Goal: Information Seeking & Learning: Learn about a topic

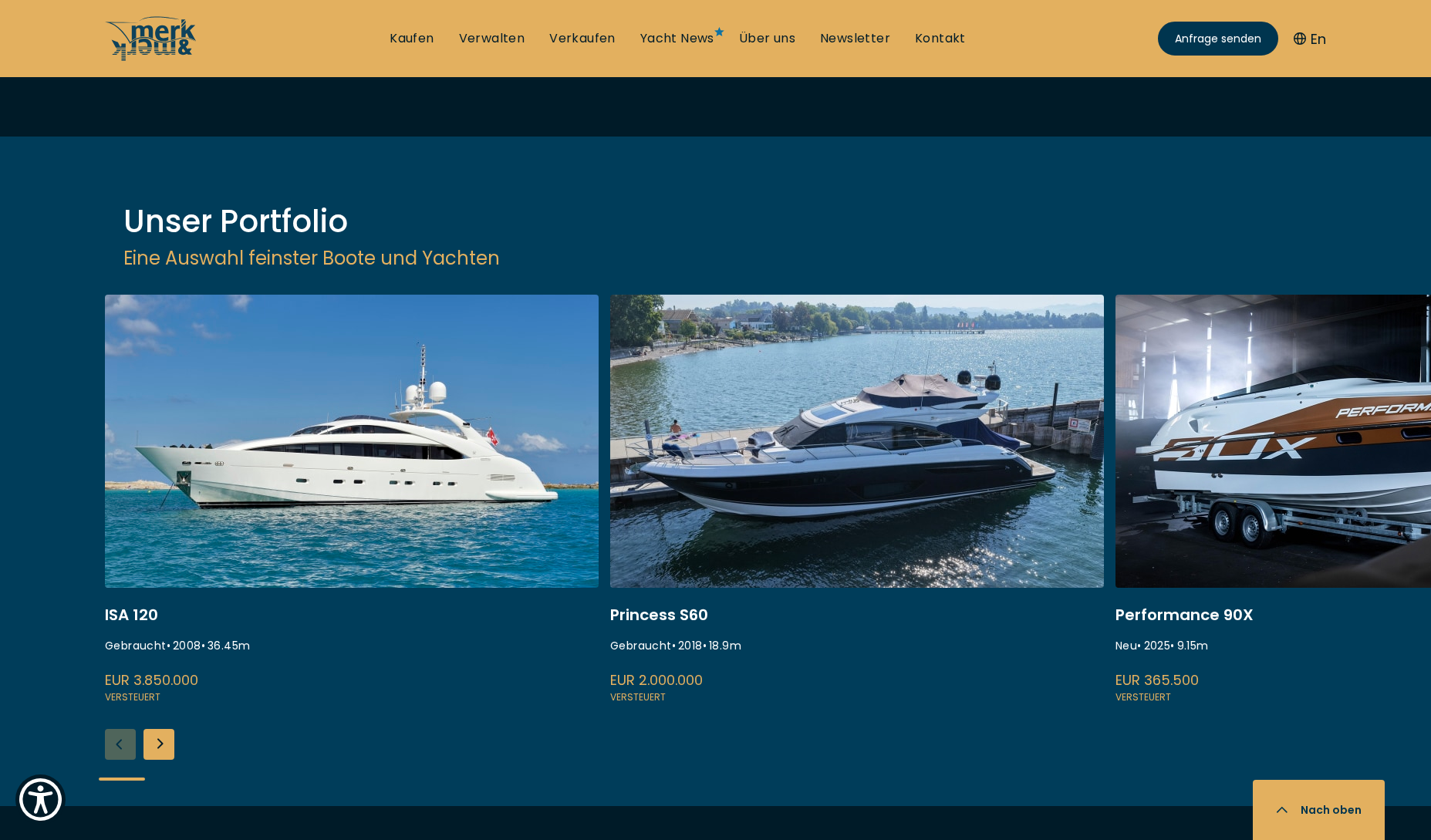
scroll to position [2163, 0]
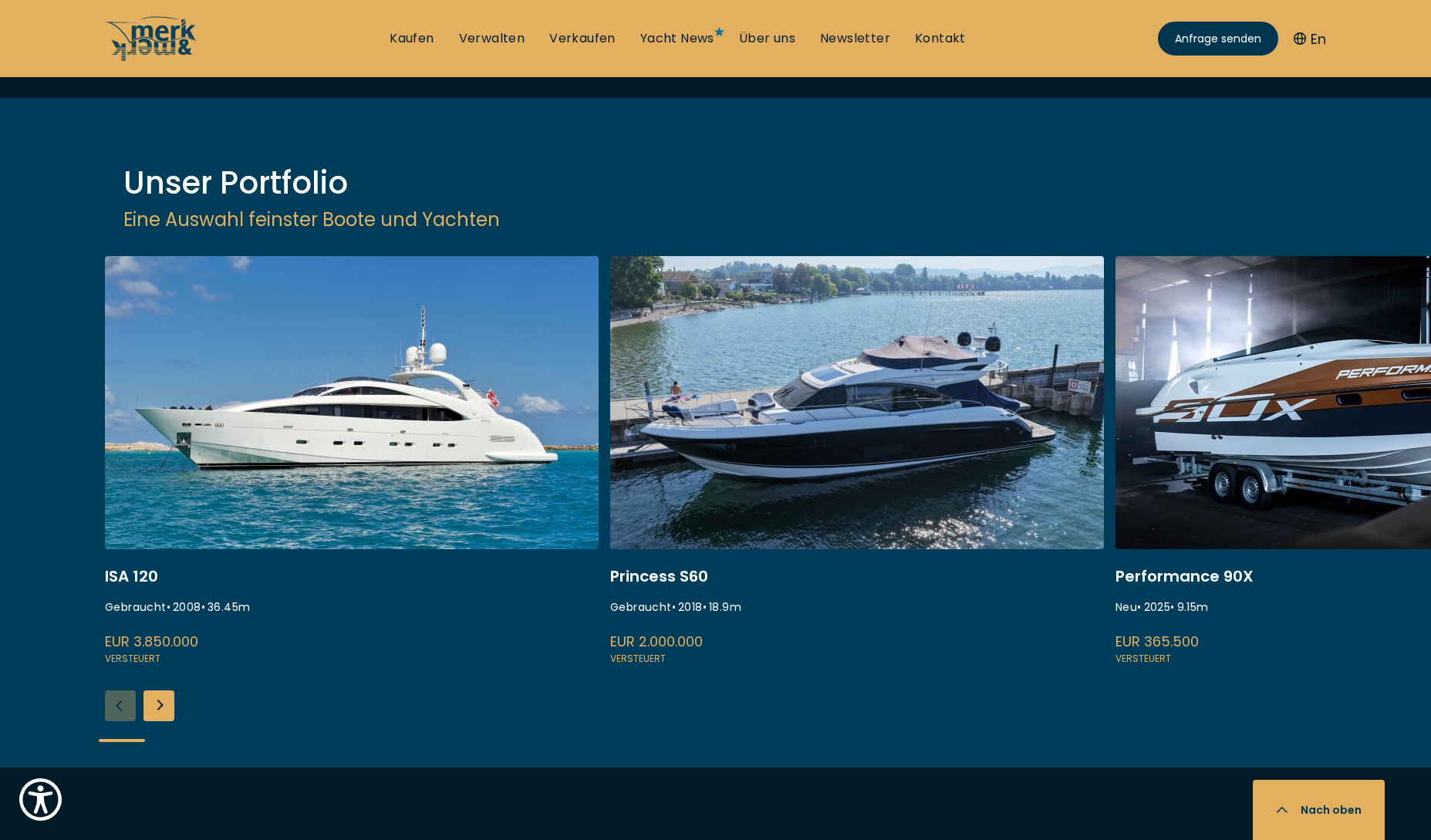
click at [166, 690] on div "Next slide" at bounding box center [158, 705] width 30 height 30
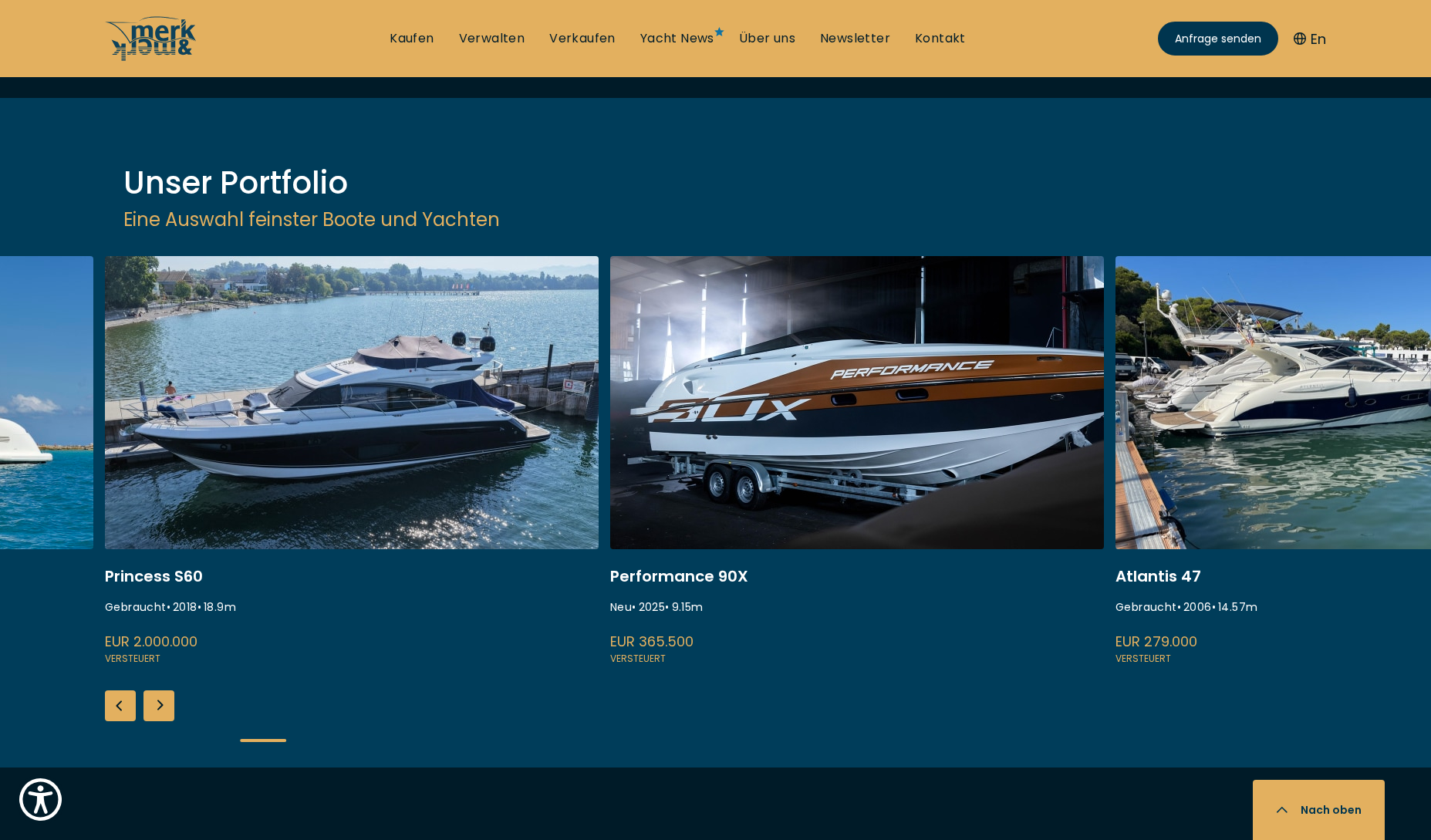
click at [910, 256] on link at bounding box center [857, 461] width 494 height 411
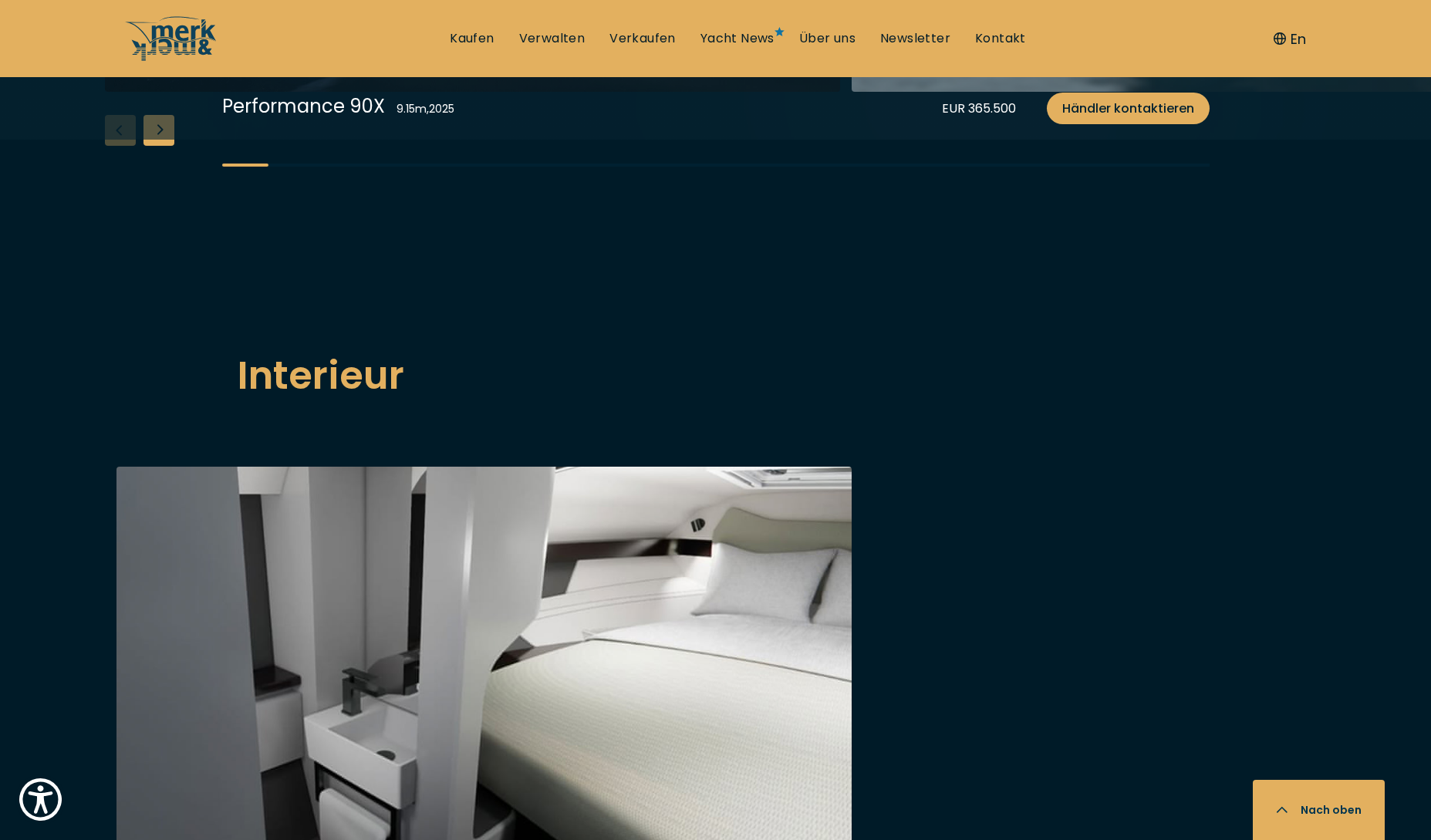
scroll to position [2016, 0]
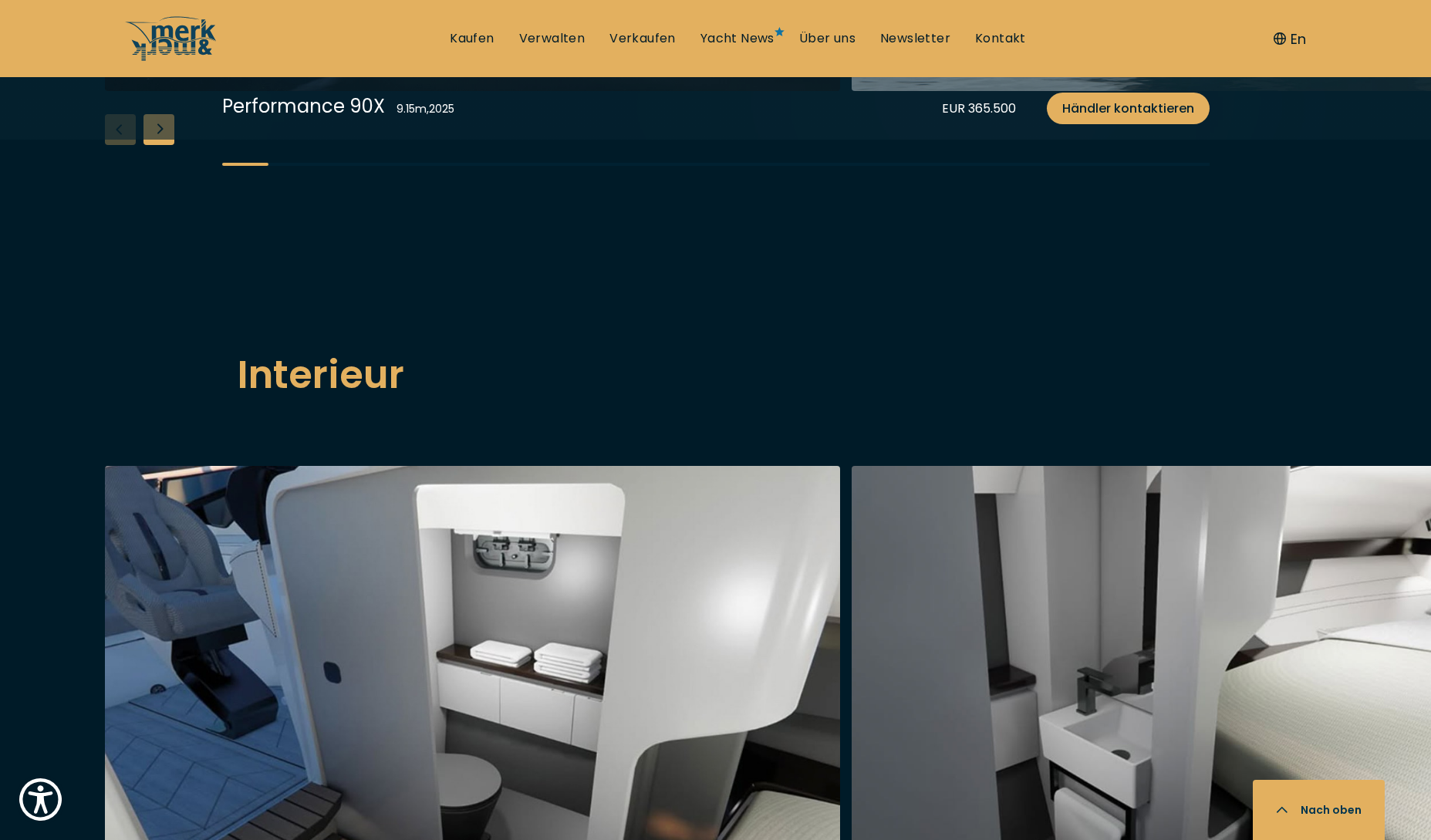
click at [162, 145] on div "Next slide" at bounding box center [158, 129] width 30 height 30
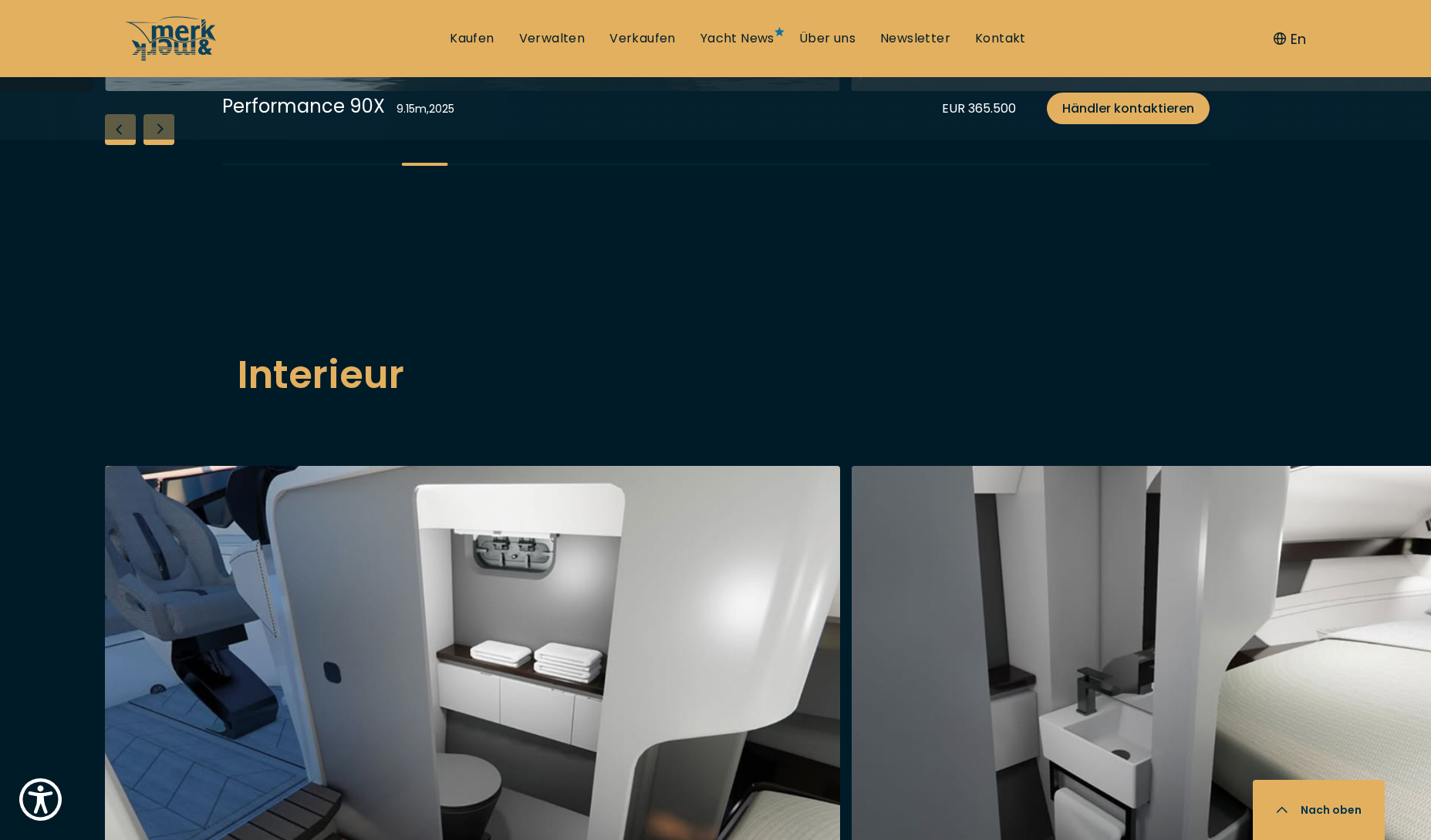
click at [162, 145] on div "Next slide" at bounding box center [158, 129] width 30 height 30
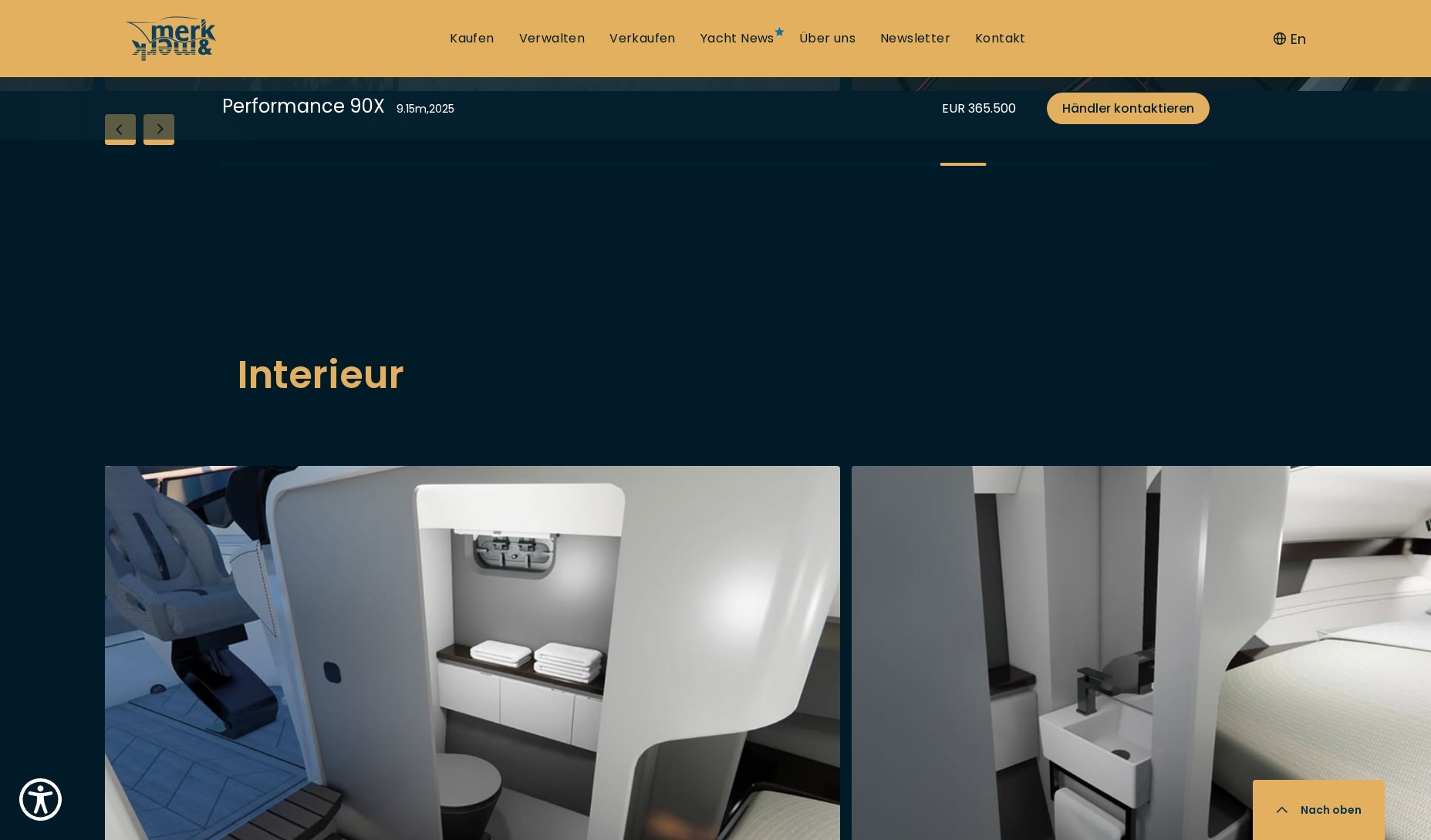
click at [162, 145] on div "Next slide" at bounding box center [158, 129] width 30 height 30
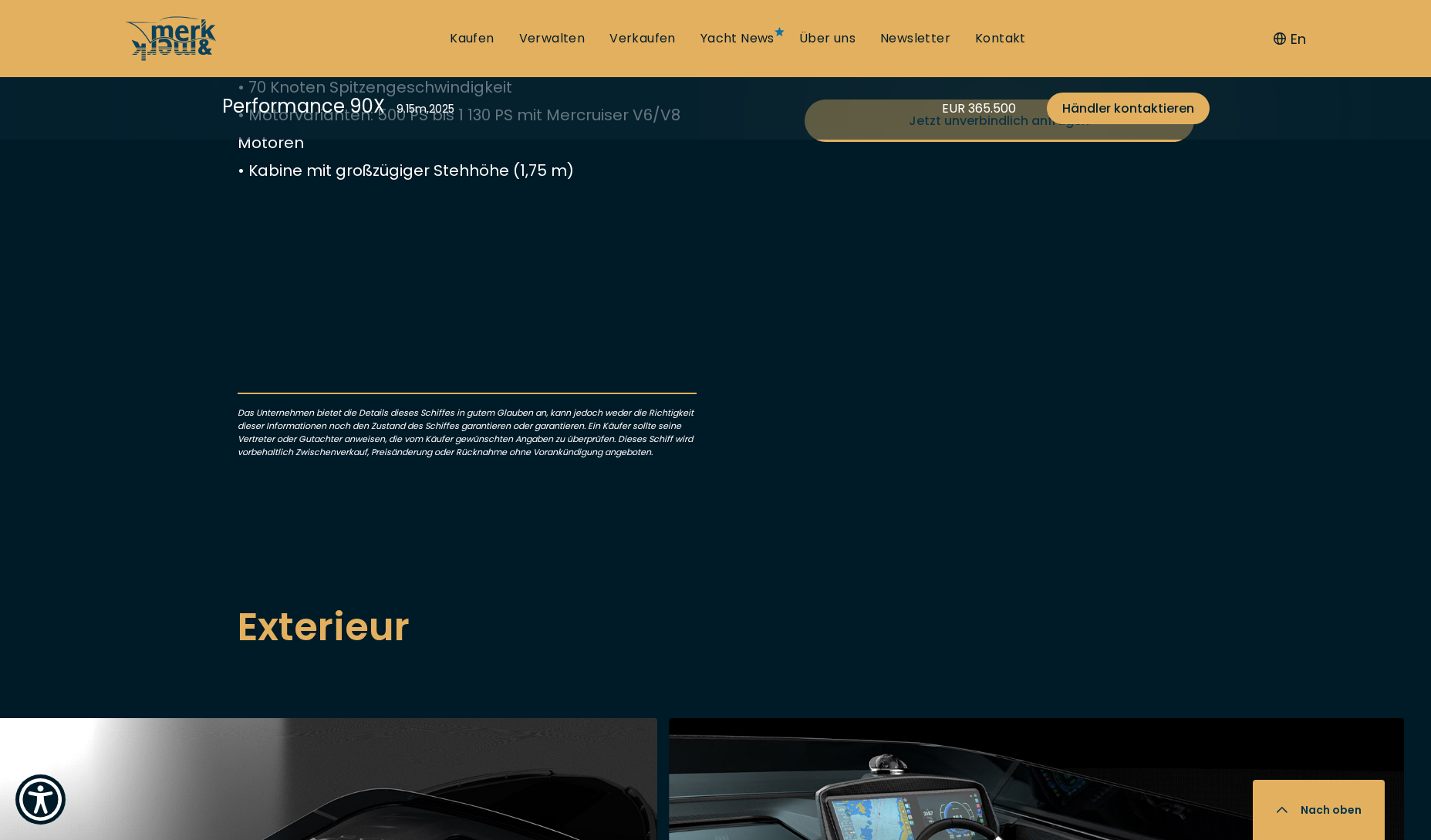
scroll to position [881, 0]
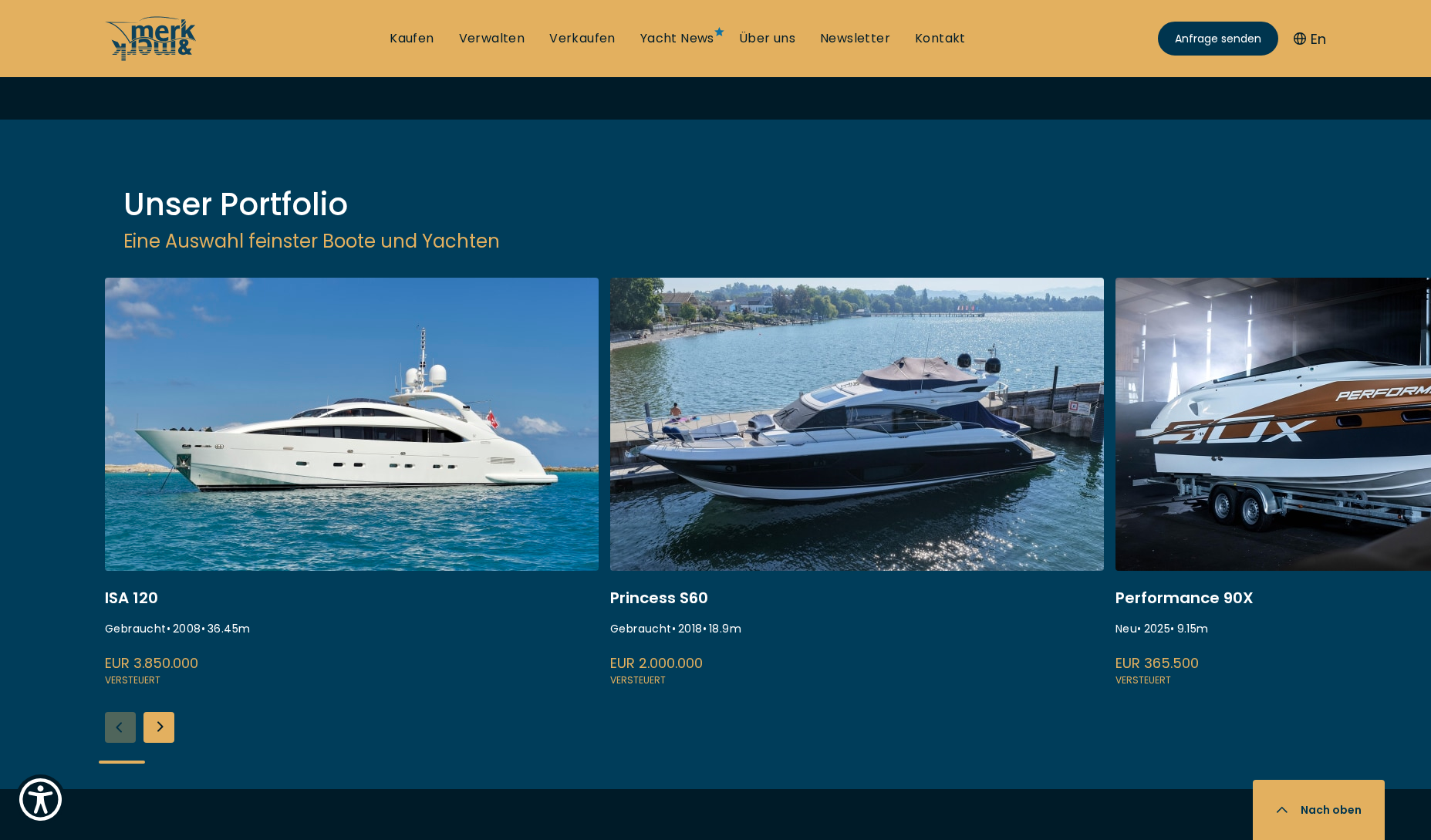
scroll to position [2142, 0]
click at [159, 711] on div "Next slide" at bounding box center [158, 726] width 30 height 30
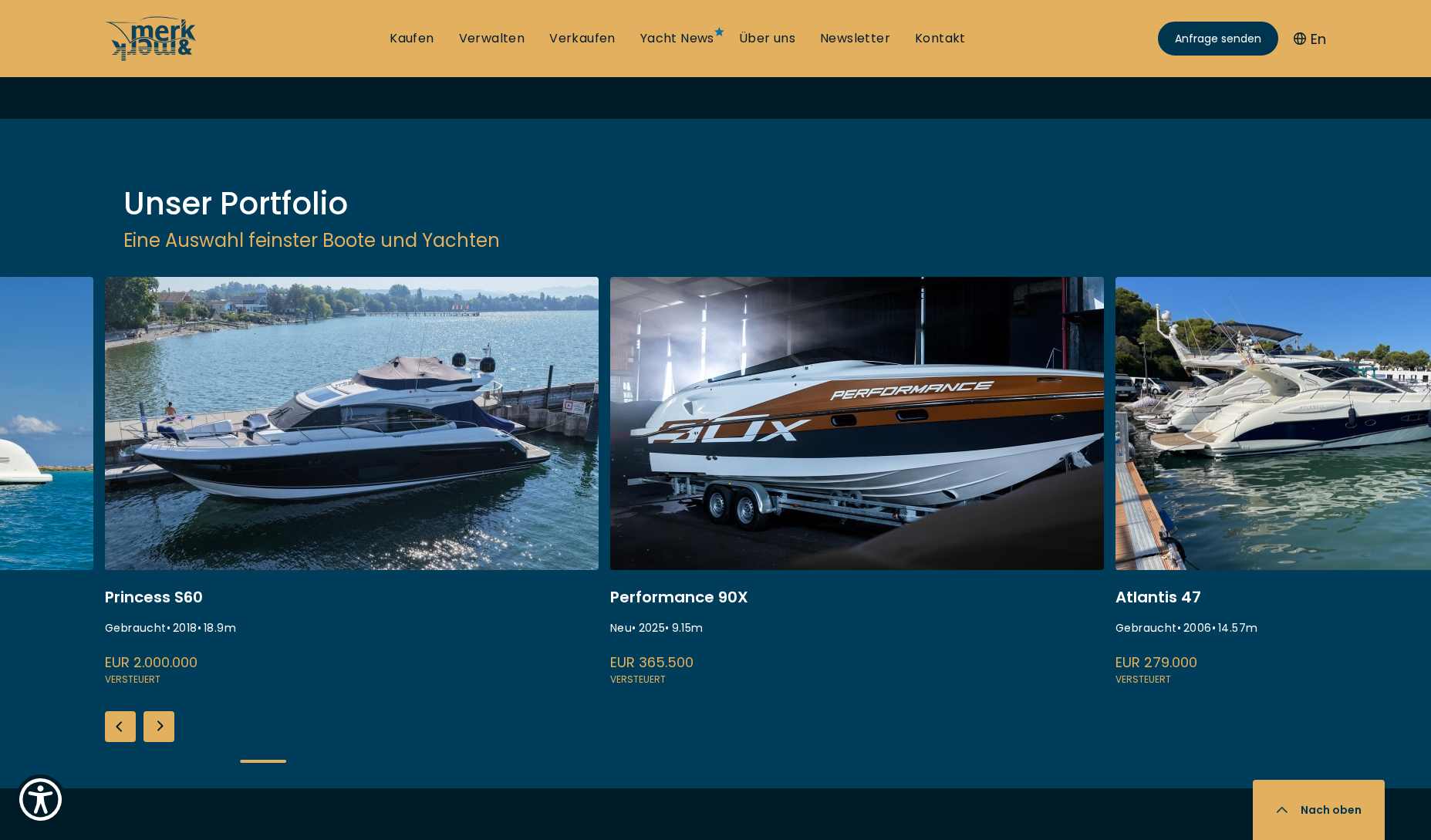
click at [159, 711] on div "Next slide" at bounding box center [158, 726] width 30 height 30
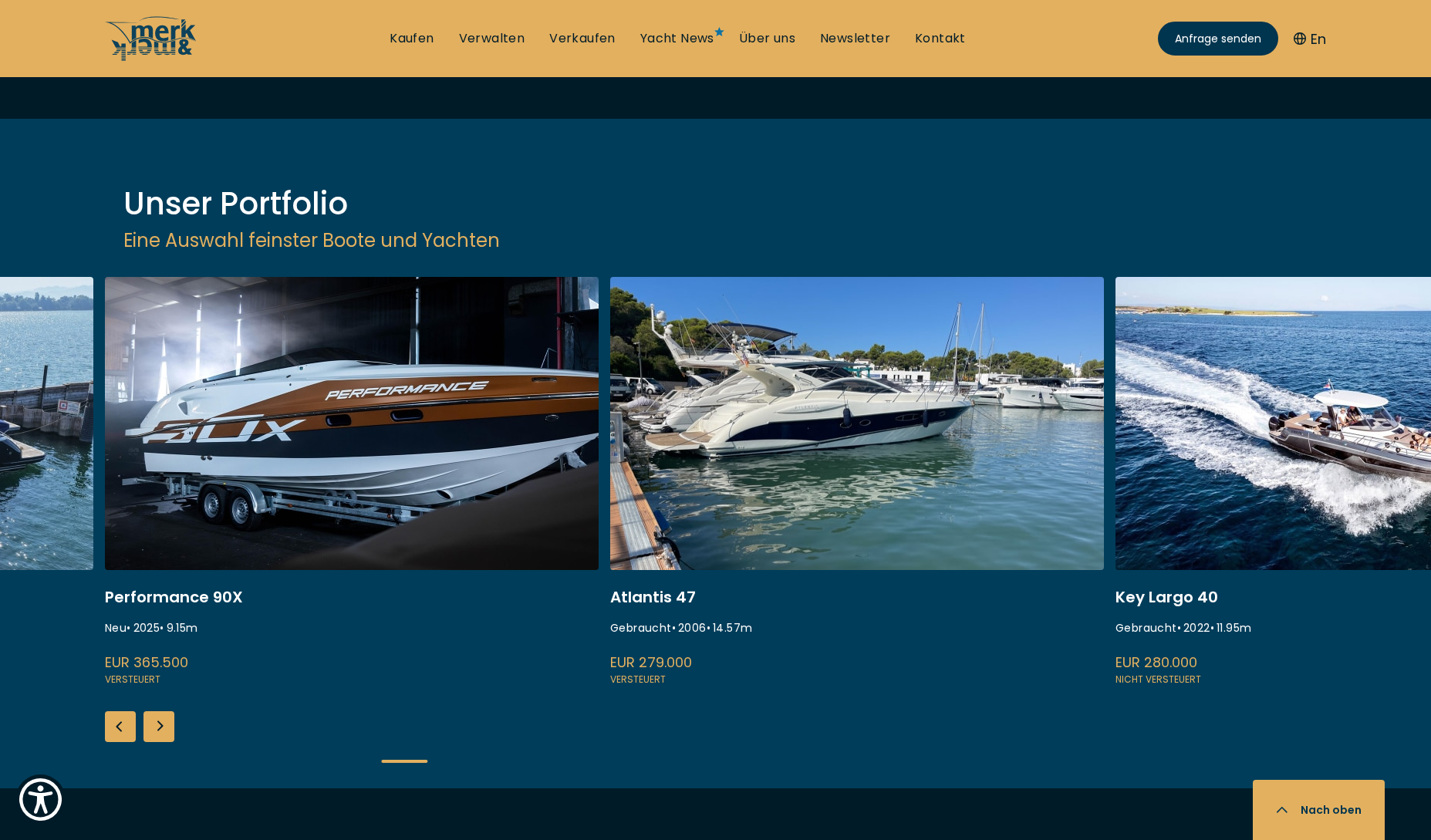
click at [159, 711] on div "Next slide" at bounding box center [158, 726] width 30 height 30
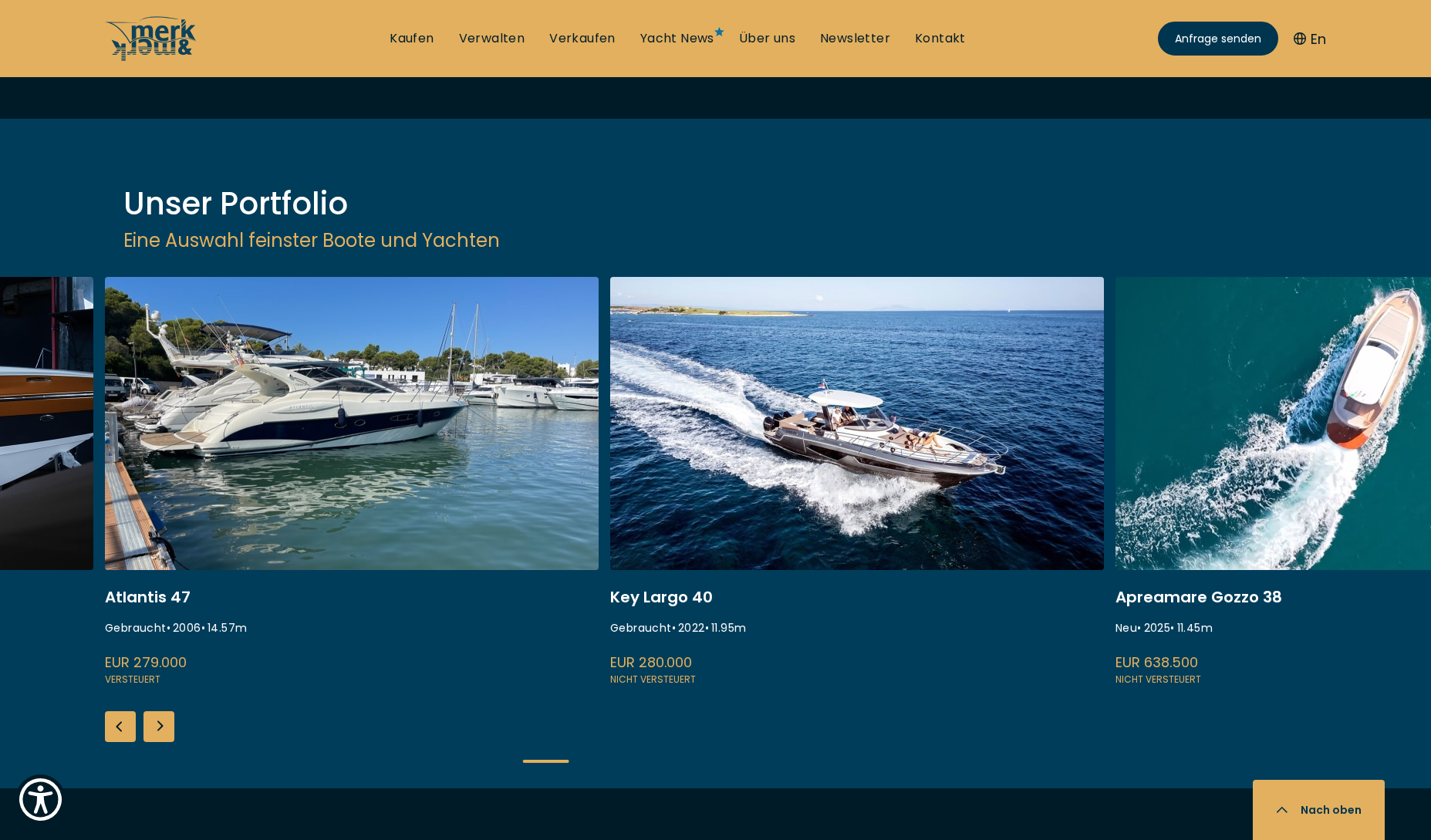
click at [159, 711] on div "Next slide" at bounding box center [158, 726] width 30 height 30
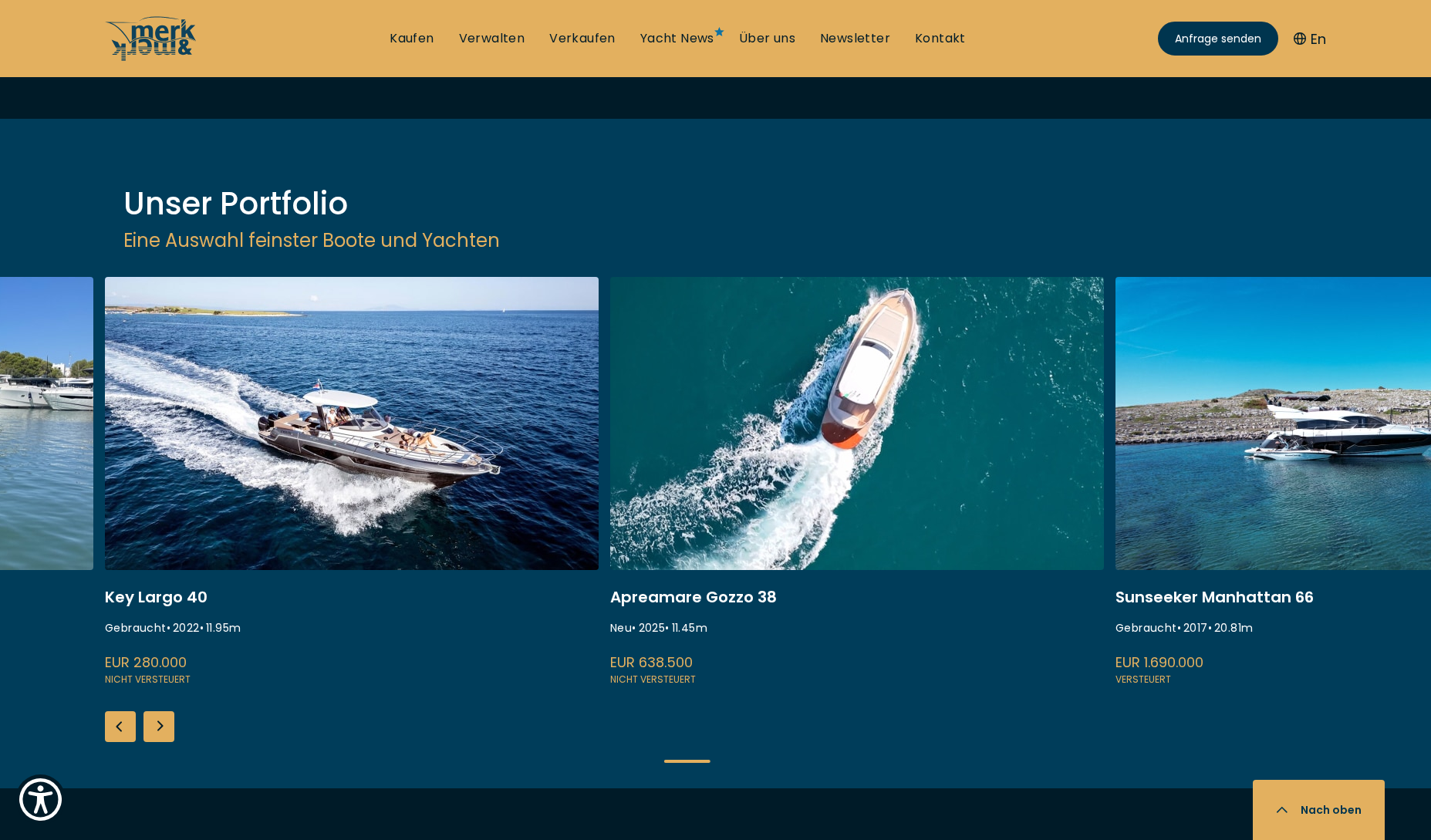
click at [159, 711] on div "Next slide" at bounding box center [158, 726] width 30 height 30
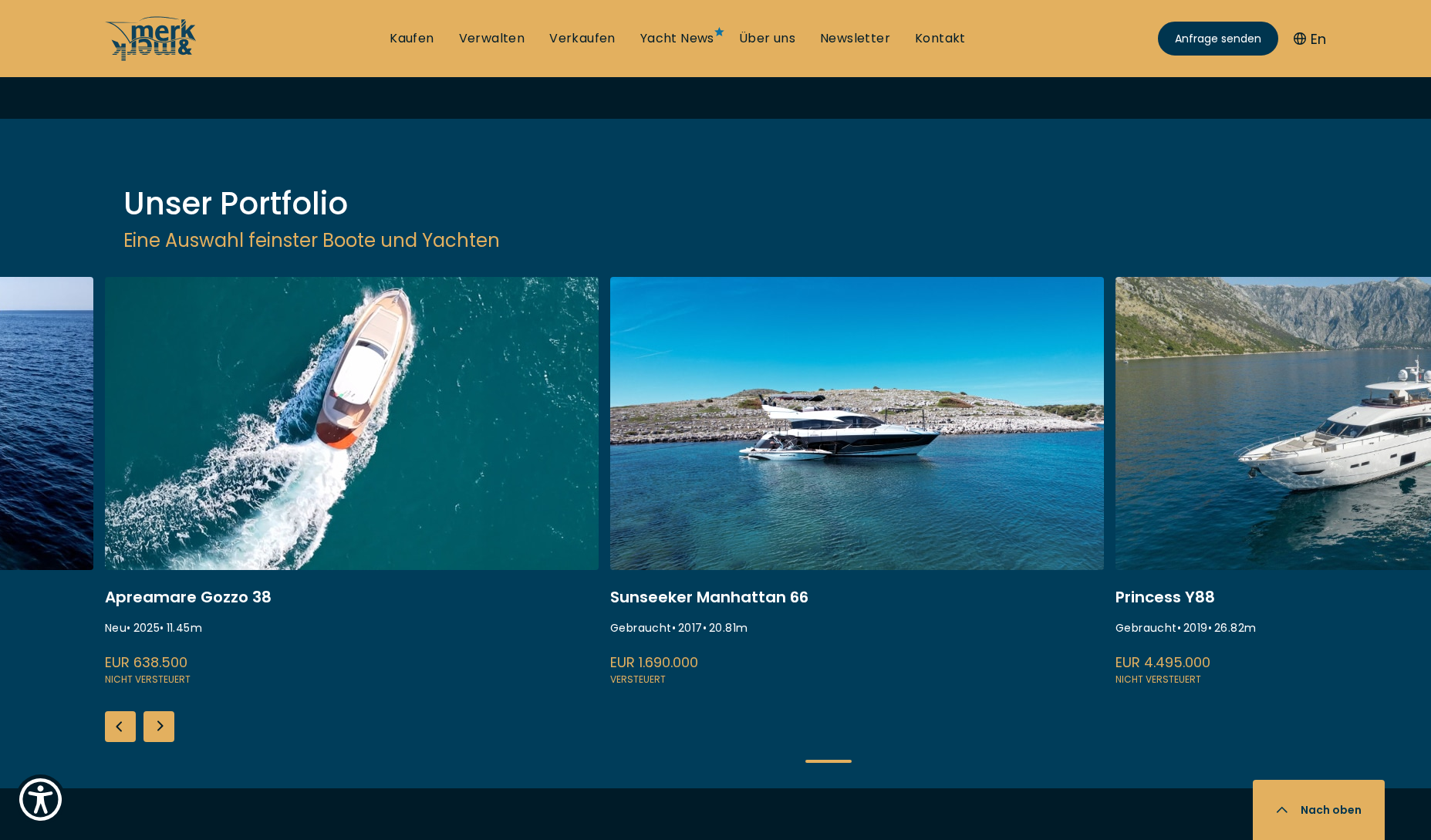
click at [159, 711] on div "Next slide" at bounding box center [158, 726] width 30 height 30
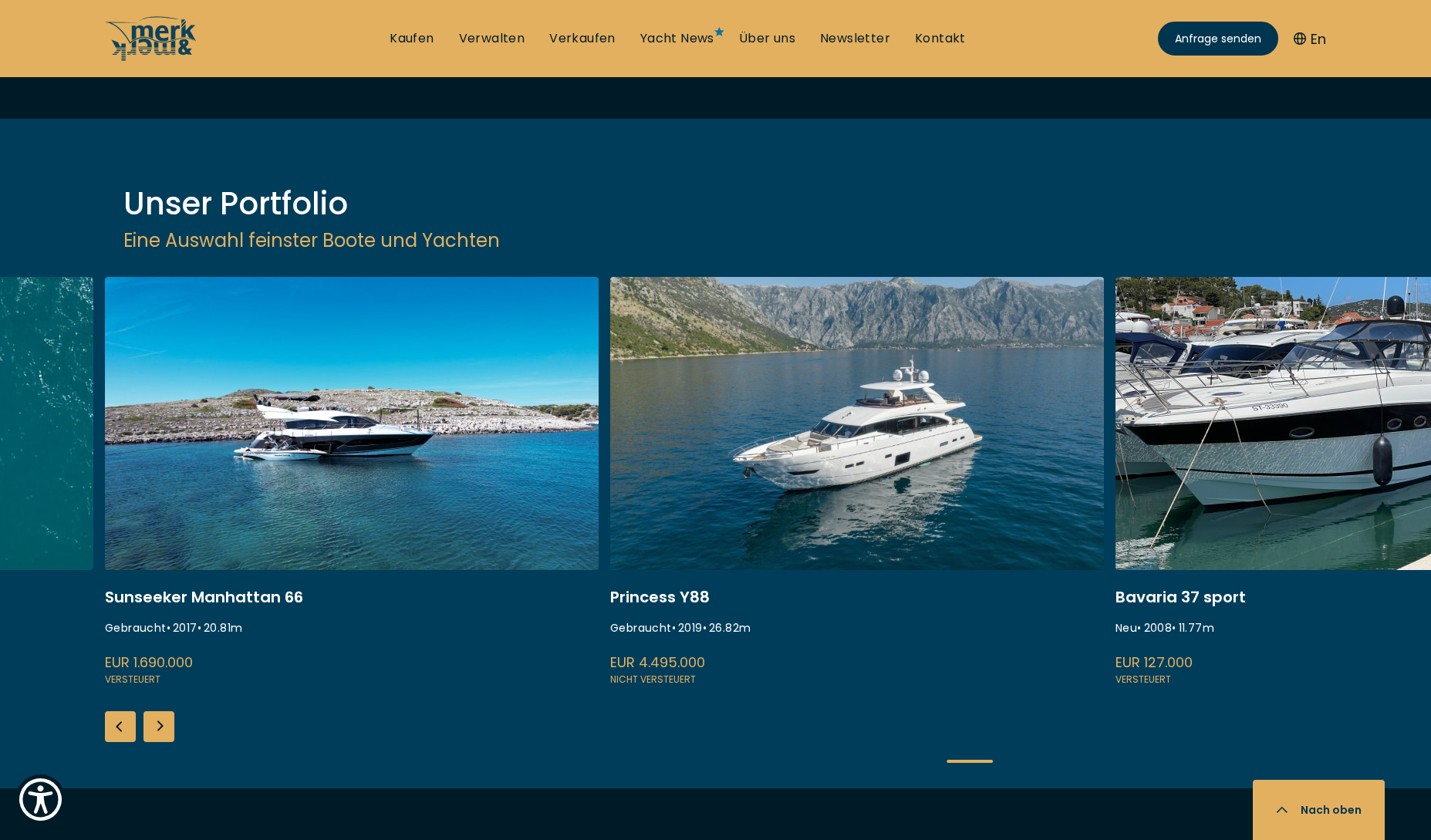
click at [159, 711] on div "Next slide" at bounding box center [158, 726] width 30 height 30
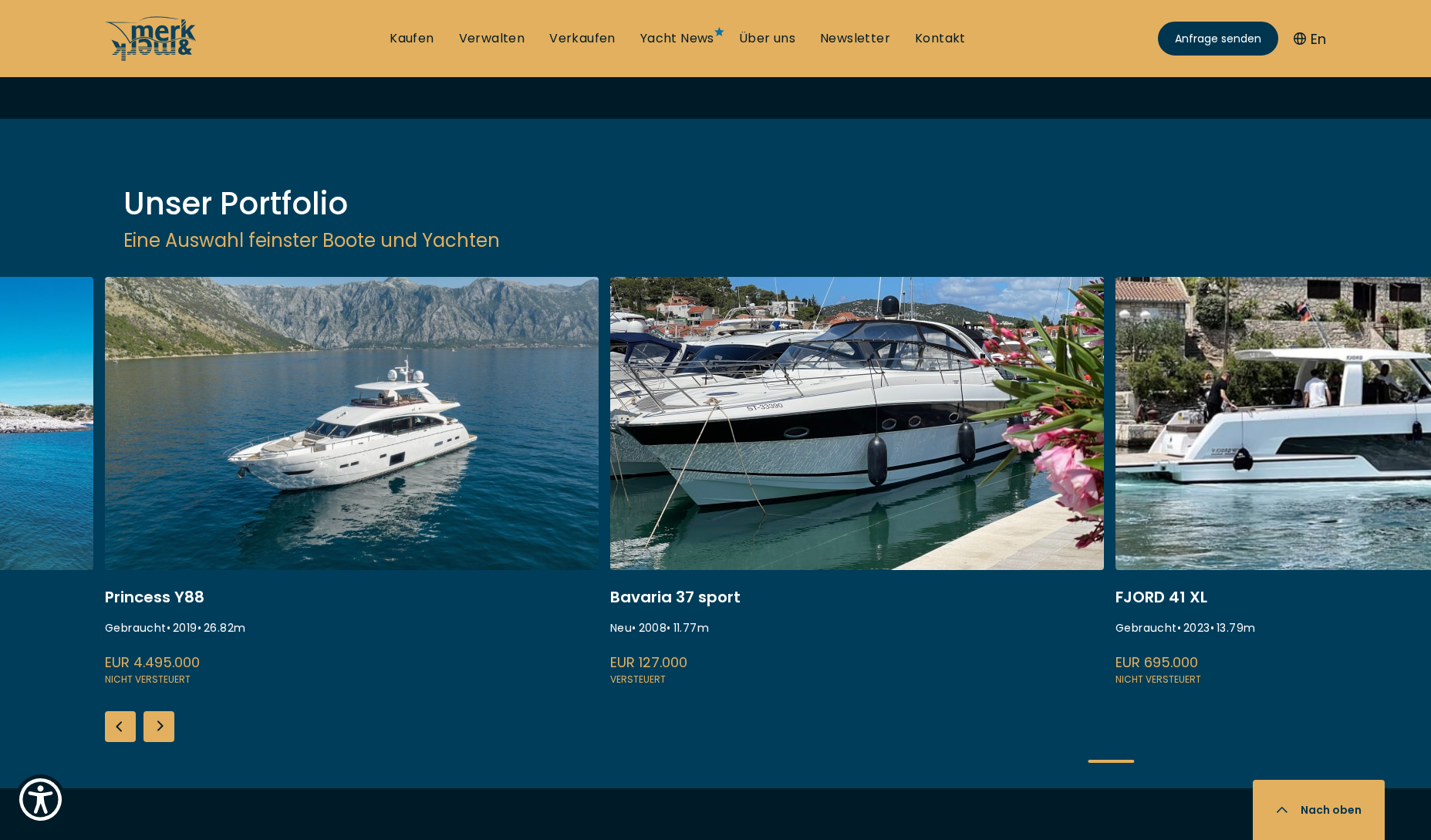
click at [159, 711] on div "Next slide" at bounding box center [158, 726] width 30 height 30
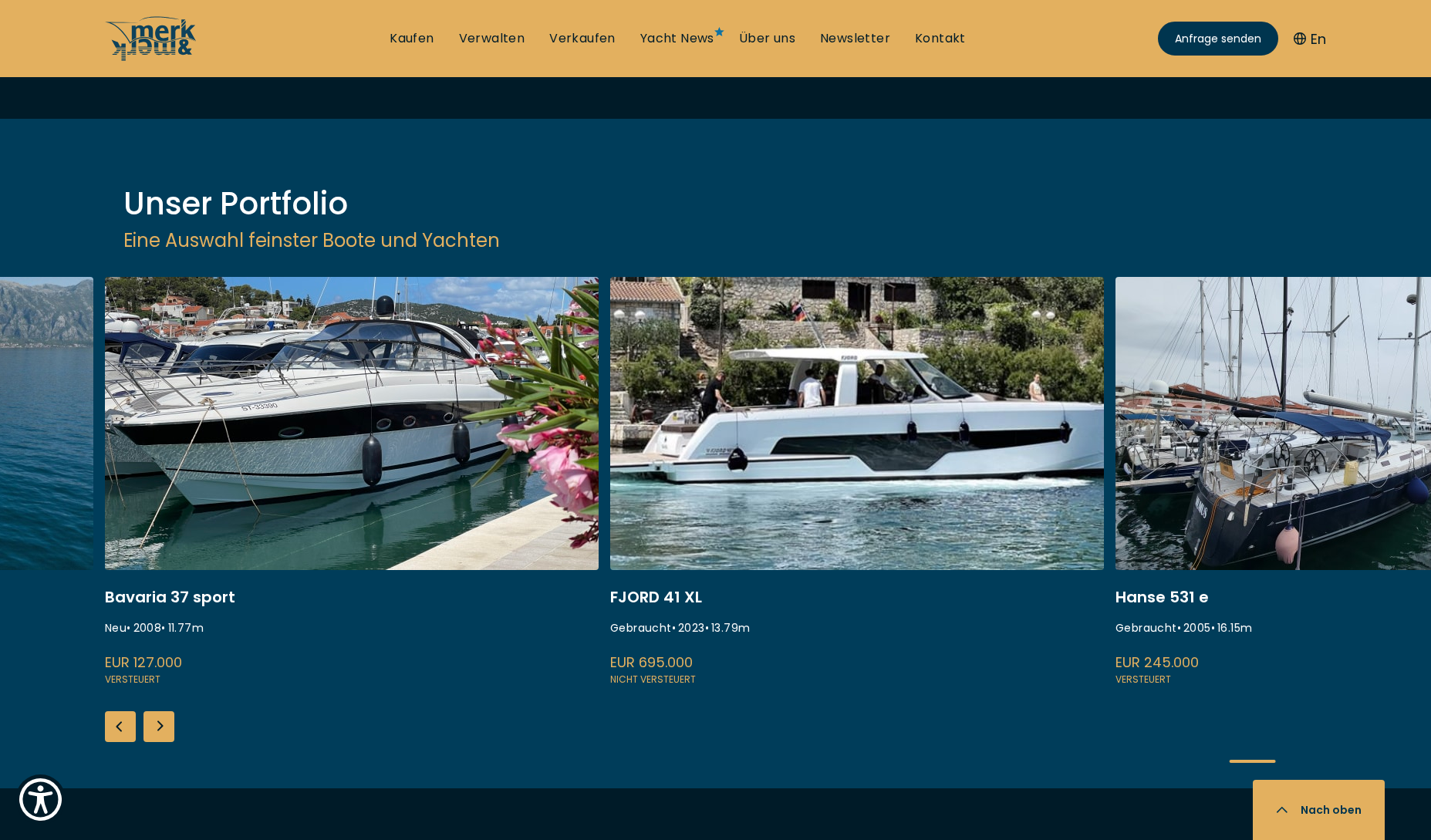
click at [159, 711] on div "Next slide" at bounding box center [158, 726] width 30 height 30
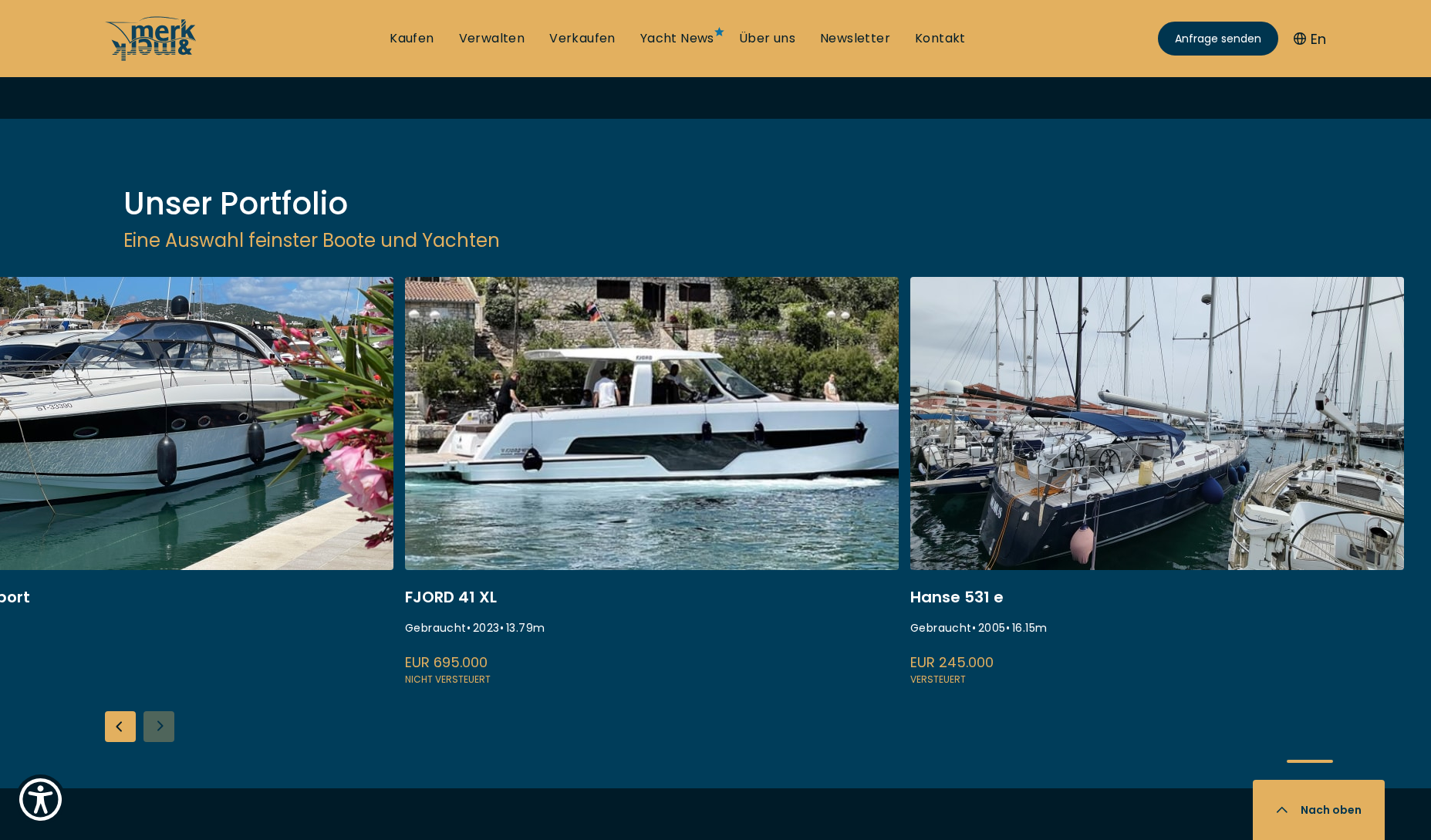
click at [159, 545] on div "ISA 120 Gebraucht • 2008 • 36.45 m EUR 3.850.000 Versteuert Princess S60 Gebrau…" at bounding box center [715, 533] width 1431 height 511
